Goal: Navigation & Orientation: Understand site structure

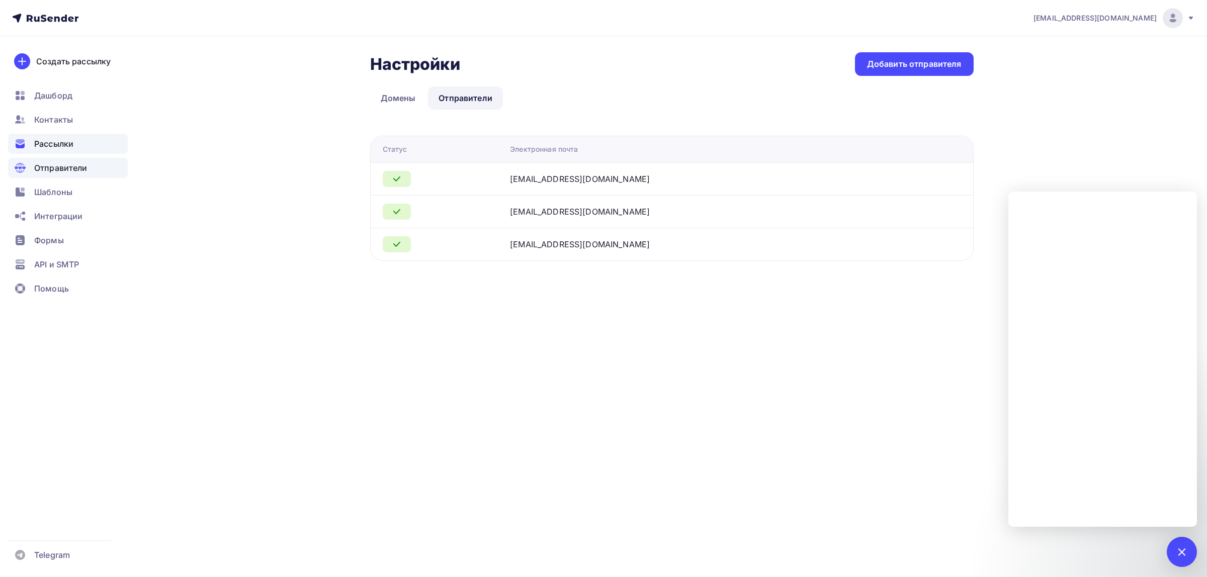
click at [67, 140] on span "Рассылки" at bounding box center [53, 144] width 39 height 12
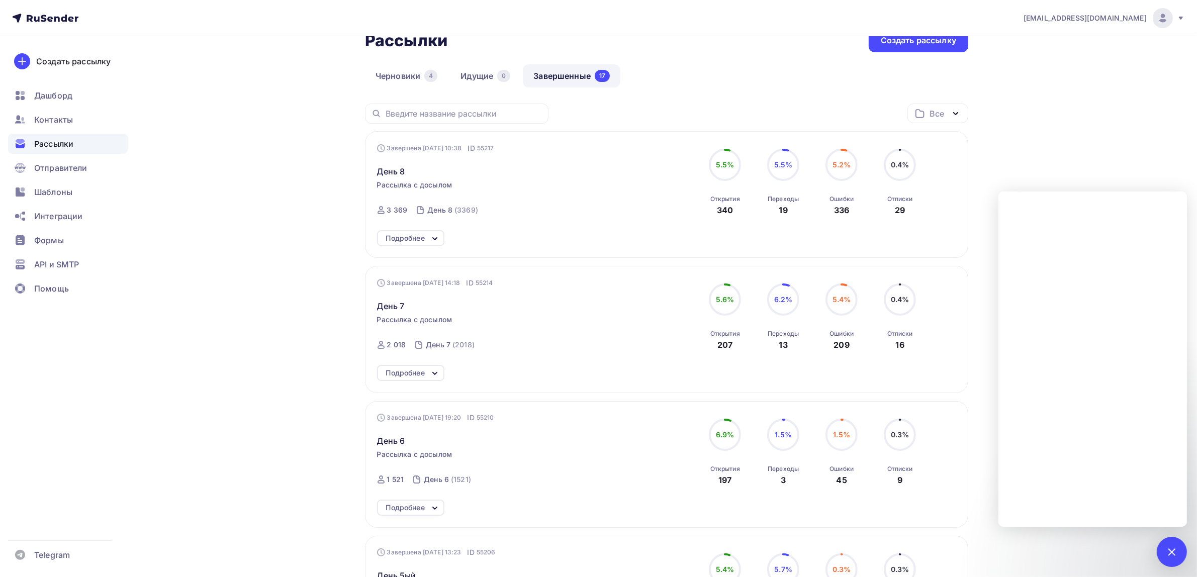
scroll to position [63, 0]
click at [68, 119] on span "Контакты" at bounding box center [53, 120] width 39 height 12
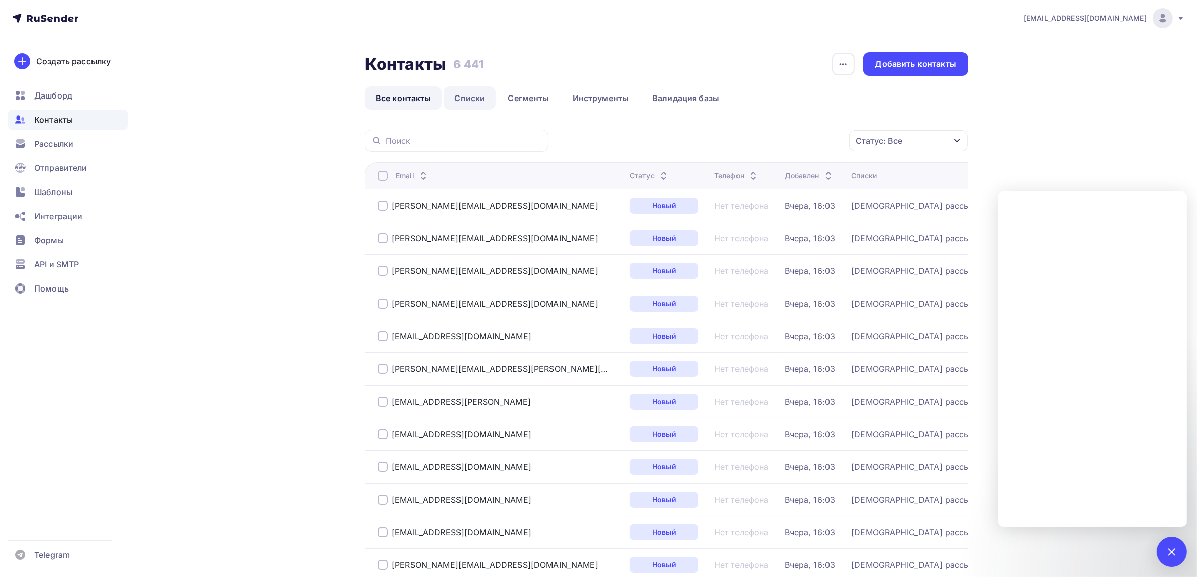
click at [477, 107] on link "Списки" at bounding box center [470, 97] width 52 height 23
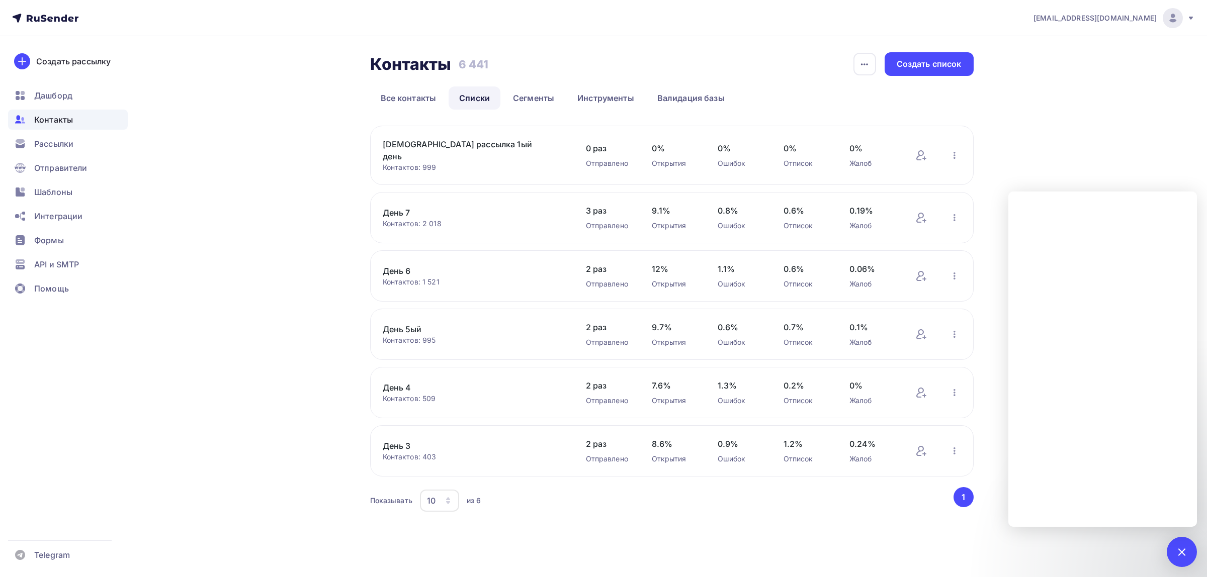
click at [788, 205] on span "0.6%" at bounding box center [806, 211] width 46 height 12
click at [518, 97] on link "Сегменты" at bounding box center [533, 97] width 62 height 23
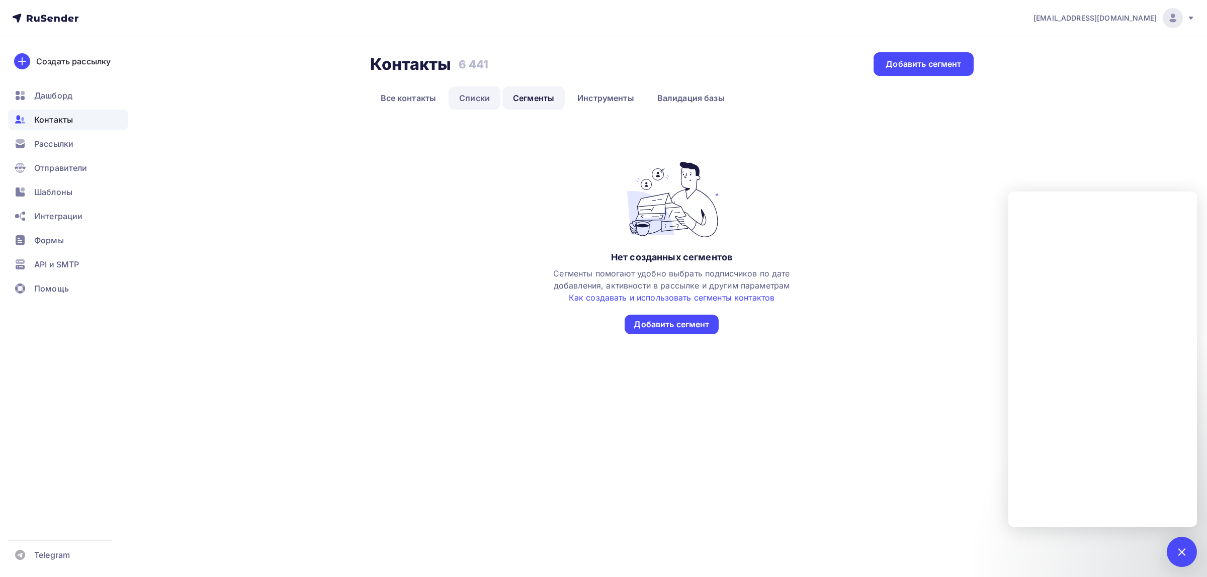
click at [487, 98] on link "Списки" at bounding box center [474, 97] width 52 height 23
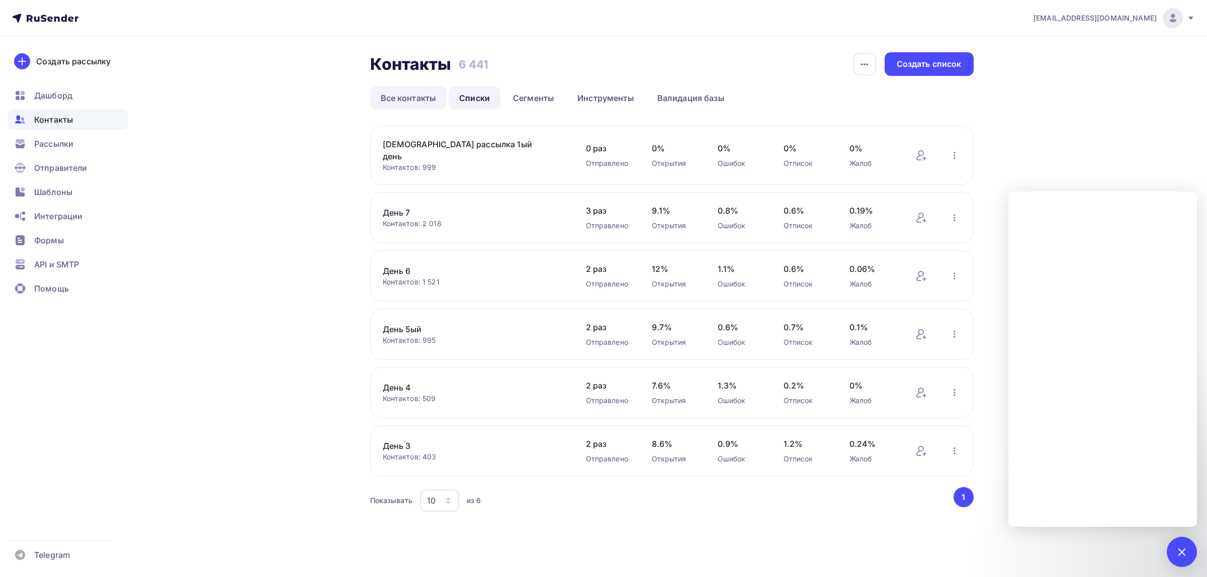
click at [415, 101] on link "Все контакты" at bounding box center [408, 97] width 77 height 23
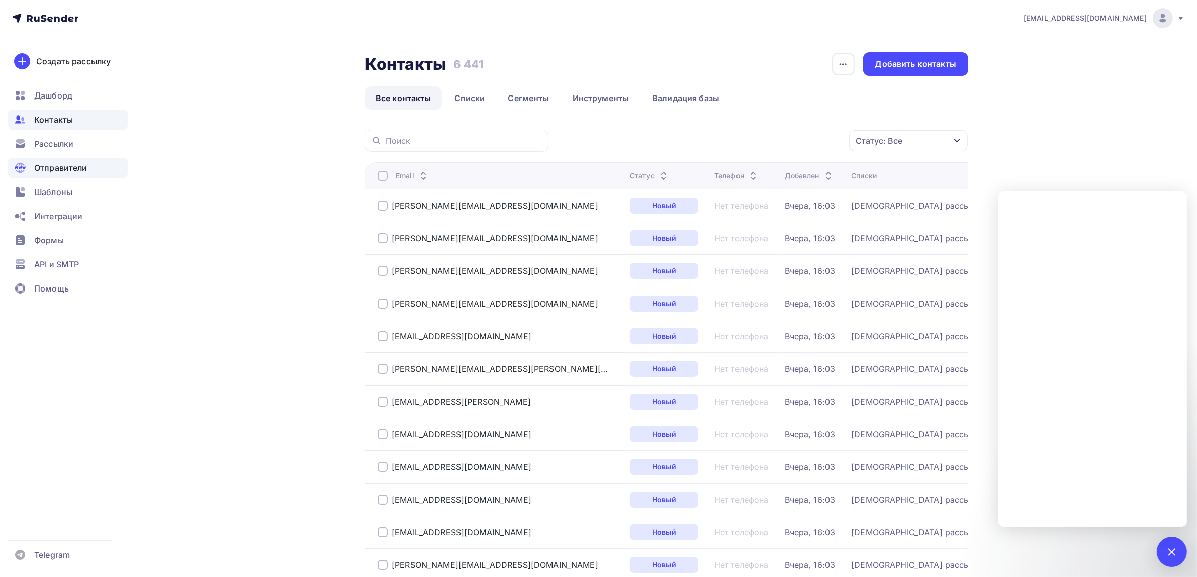
click at [62, 160] on div "Отправители" at bounding box center [68, 168] width 120 height 20
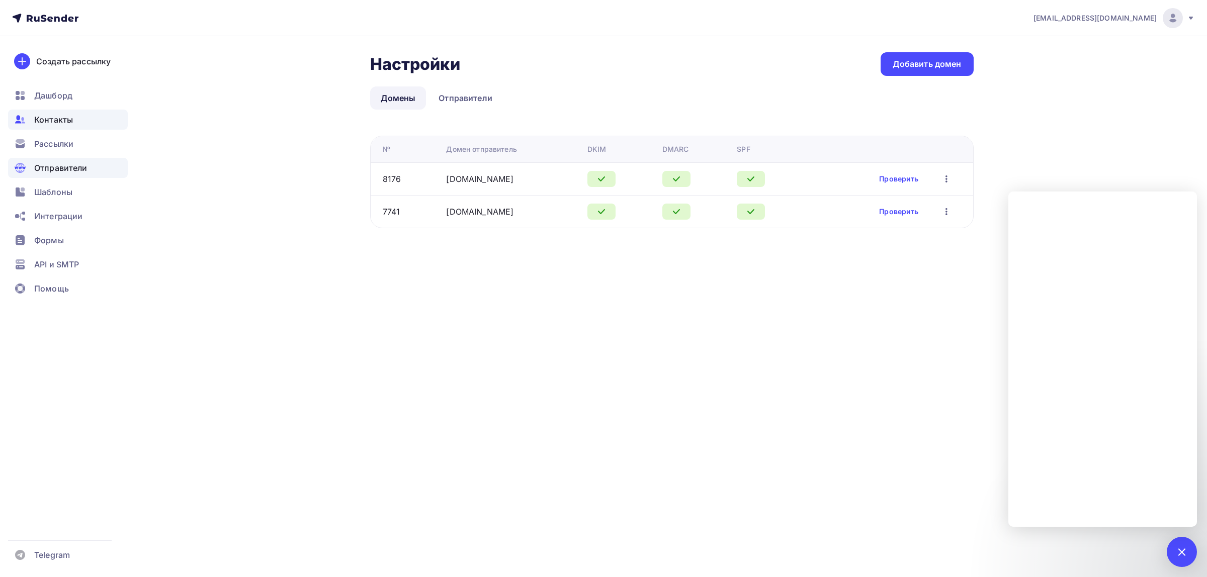
click at [68, 119] on span "Контакты" at bounding box center [53, 120] width 39 height 12
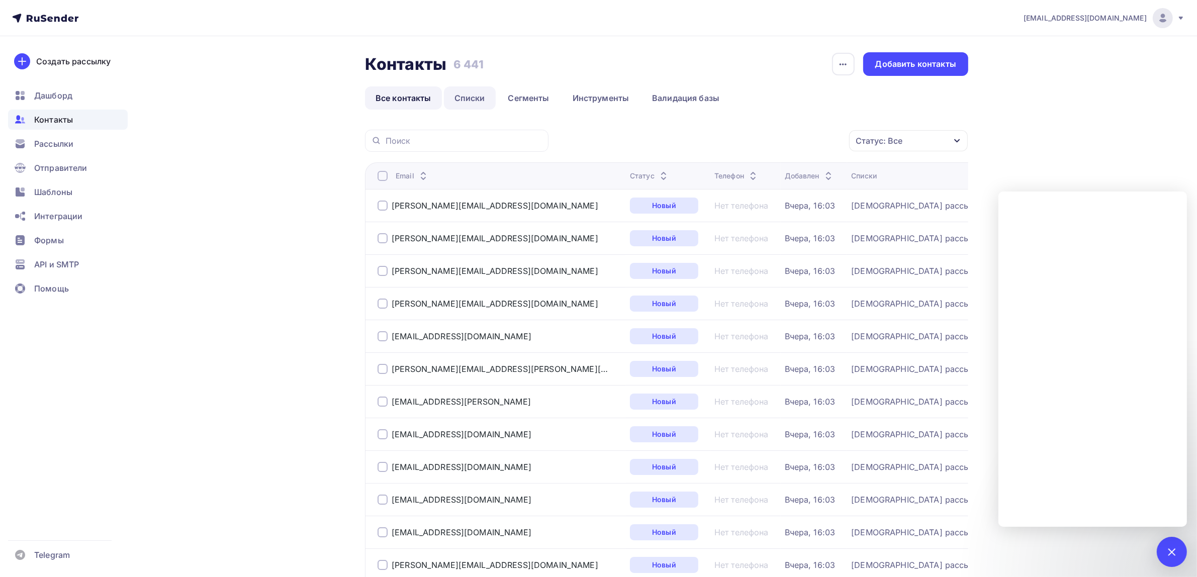
click at [464, 102] on link "Списки" at bounding box center [470, 97] width 52 height 23
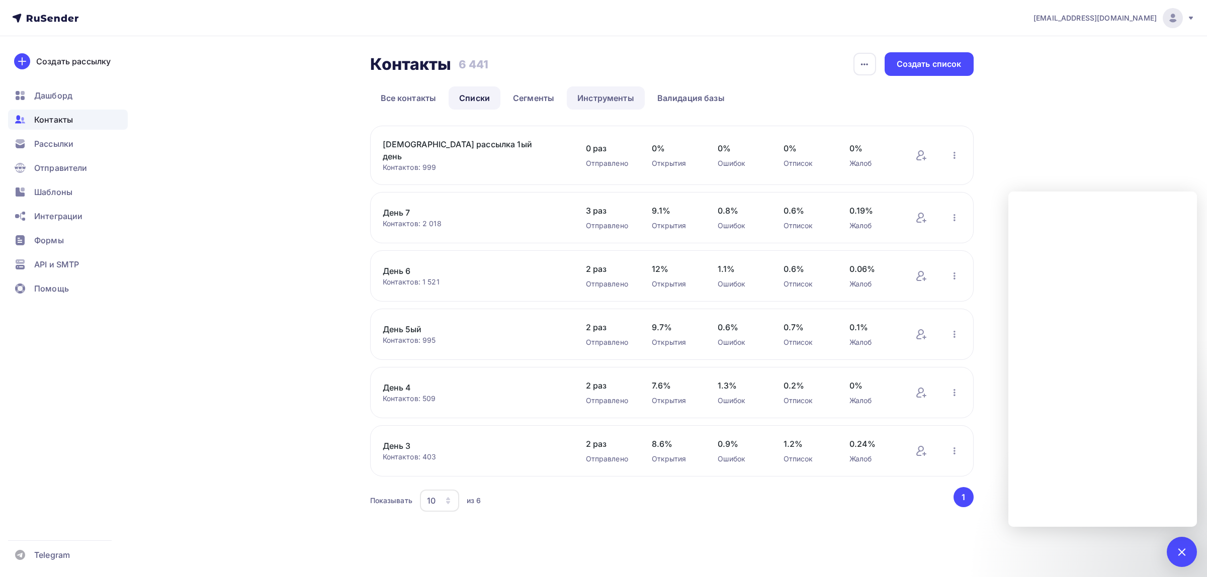
click at [607, 99] on link "Инструменты" at bounding box center [606, 97] width 78 height 23
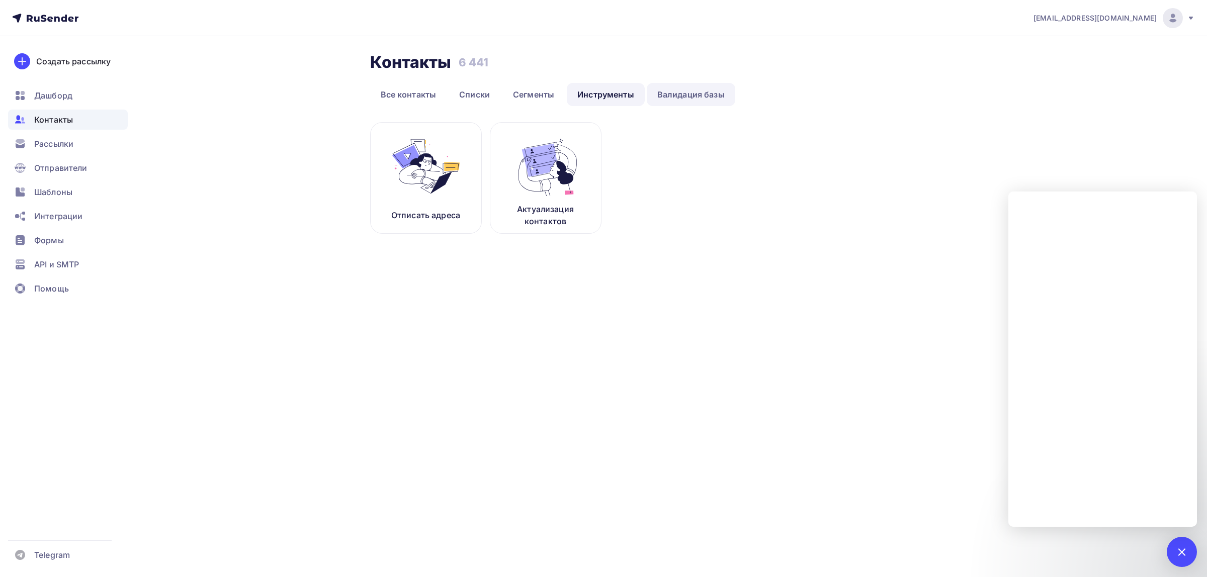
click at [682, 96] on link "Валидация базы" at bounding box center [691, 94] width 88 height 23
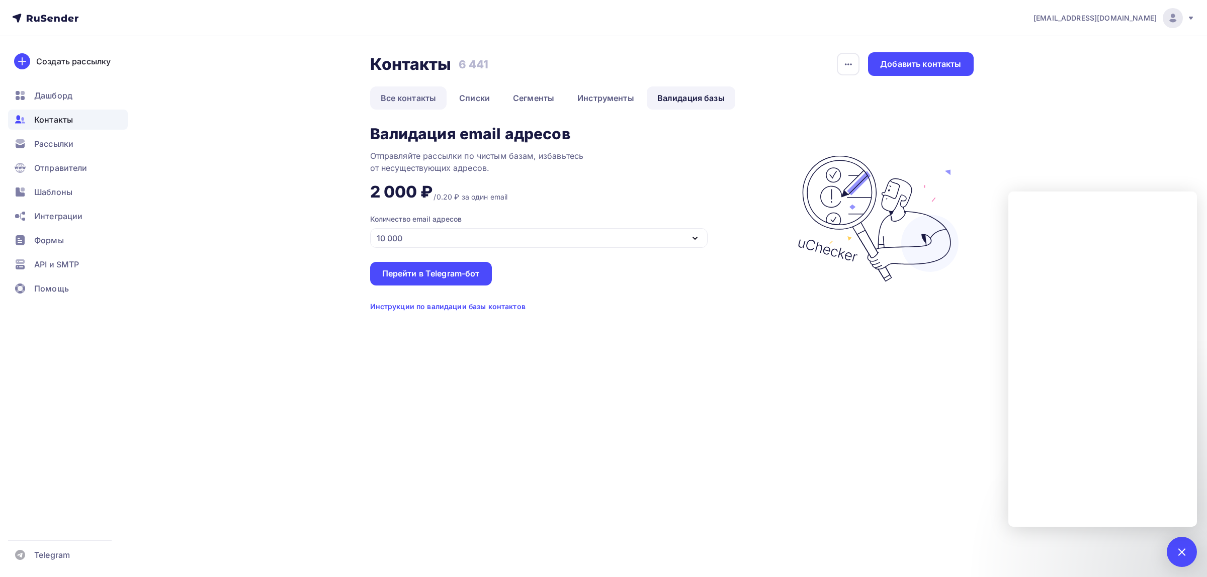
click at [443, 97] on link "Все контакты" at bounding box center [408, 97] width 77 height 23
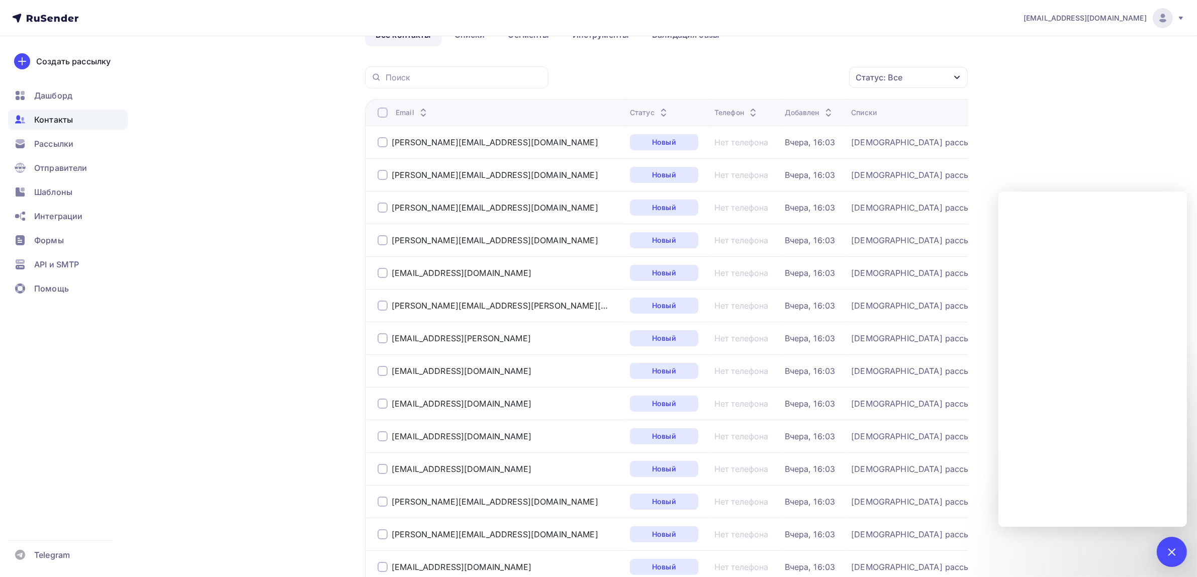
scroll to position [63, 0]
